Goal: Task Accomplishment & Management: Manage account settings

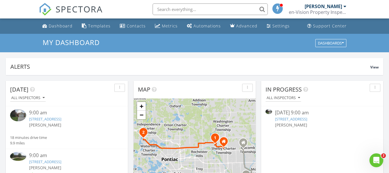
scroll to position [534, 398]
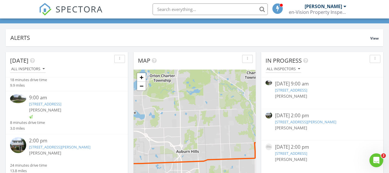
scroll to position [73, 0]
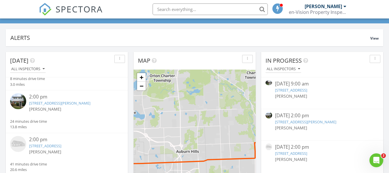
click at [61, 146] on link "[STREET_ADDRESS]" at bounding box center [45, 145] width 32 height 5
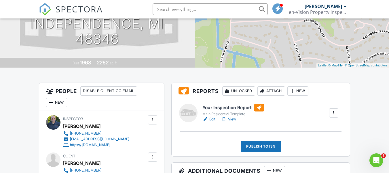
scroll to position [115, 0]
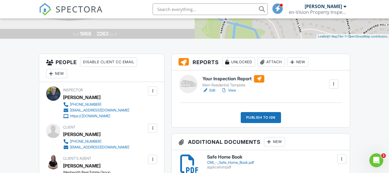
click at [214, 91] on link "Edit" at bounding box center [209, 90] width 13 height 6
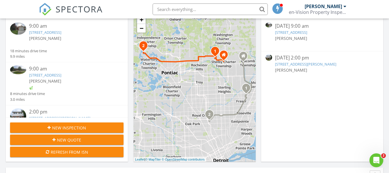
scroll to position [73, 0]
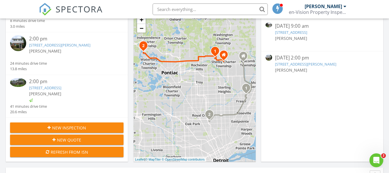
click at [58, 87] on link "[STREET_ADDRESS]" at bounding box center [45, 87] width 32 height 5
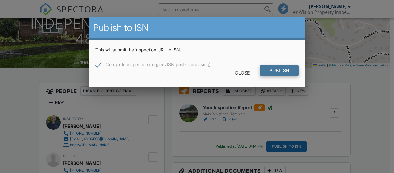
click at [286, 71] on input "Publish" at bounding box center [279, 70] width 38 height 10
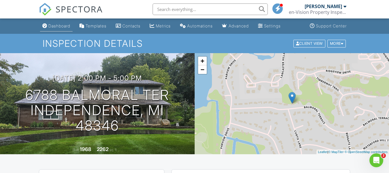
click at [59, 27] on div "Dashboard" at bounding box center [59, 25] width 22 height 5
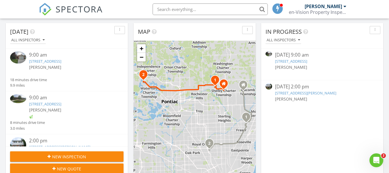
scroll to position [29, 0]
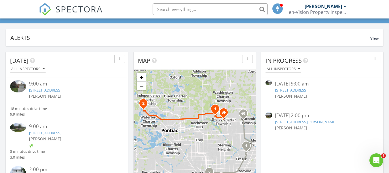
click at [308, 90] on link "36052 Capper Dr, Clinton Township, MI 48035" at bounding box center [291, 89] width 32 height 5
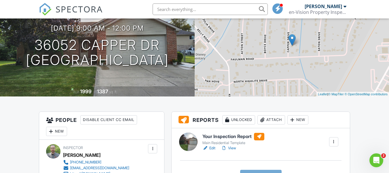
scroll to position [86, 0]
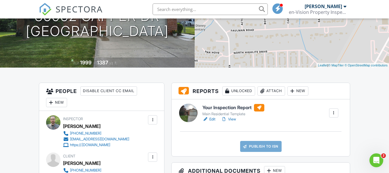
click at [212, 119] on link "Edit" at bounding box center [209, 119] width 13 height 6
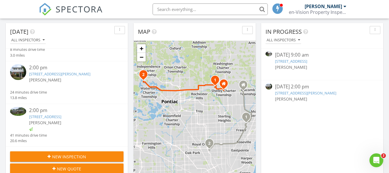
click at [61, 117] on link "[STREET_ADDRESS]" at bounding box center [45, 116] width 32 height 5
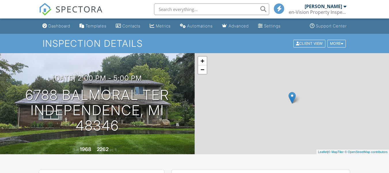
scroll to position [115, 0]
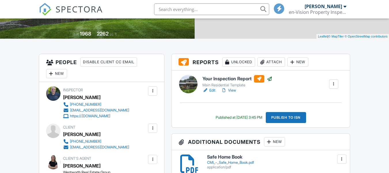
click at [212, 91] on link "Edit" at bounding box center [209, 90] width 13 height 6
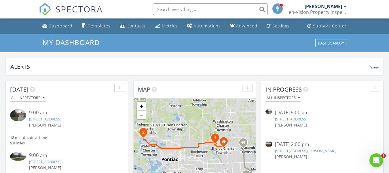
click at [308, 118] on link "[STREET_ADDRESS]" at bounding box center [291, 118] width 32 height 5
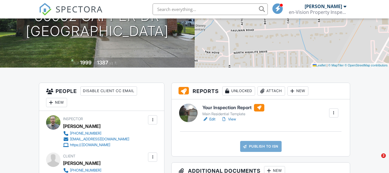
click at [215, 118] on link "Edit" at bounding box center [209, 119] width 13 height 6
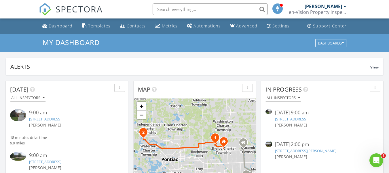
click at [315, 151] on link "[STREET_ADDRESS][PERSON_NAME]" at bounding box center [305, 150] width 61 height 5
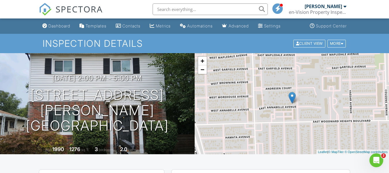
scroll to position [115, 0]
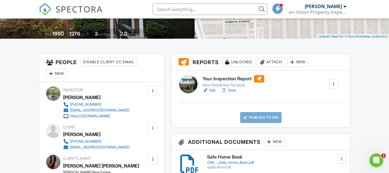
click at [212, 90] on link "Edit" at bounding box center [209, 90] width 13 height 6
